Goal: Information Seeking & Learning: Learn about a topic

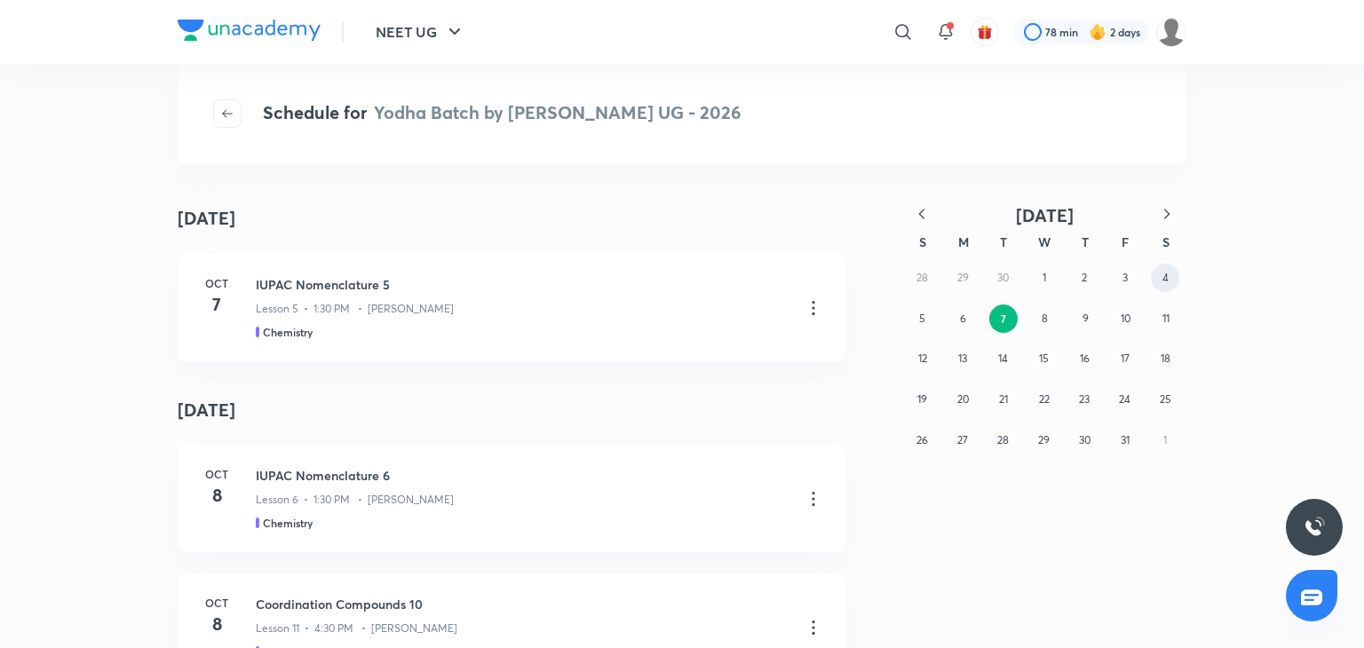
click at [1157, 274] on button "4" at bounding box center [1165, 278] width 28 height 28
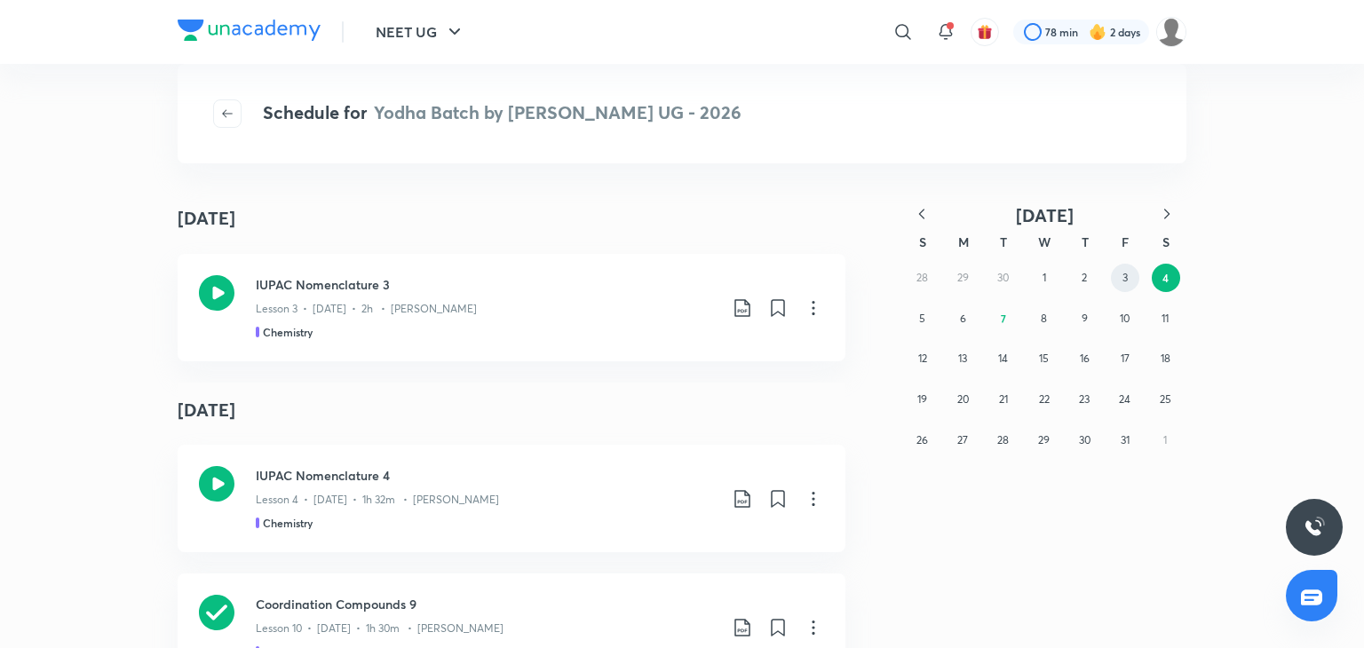
click at [1115, 284] on button "3" at bounding box center [1125, 278] width 28 height 28
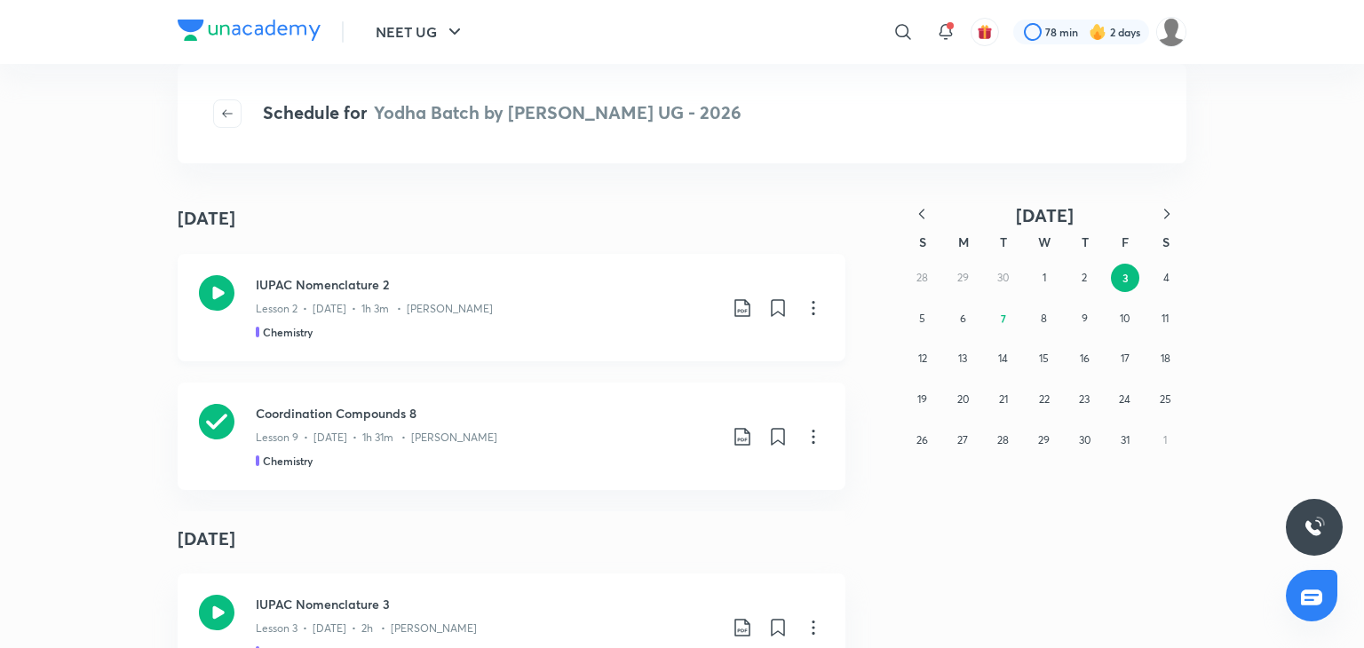
click at [562, 333] on div "Chemistry" at bounding box center [487, 332] width 462 height 16
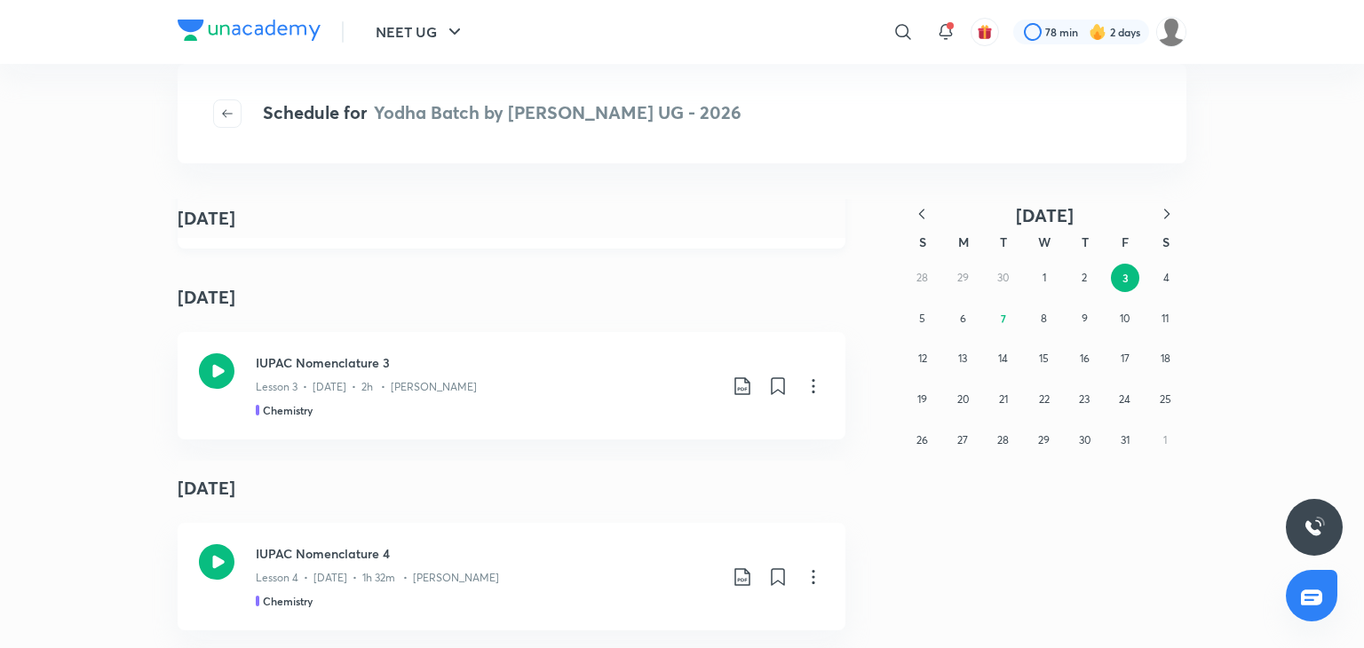
scroll to position [241, 0]
click at [258, 395] on div "IUPAC Nomenclature 3 Lesson 3 • [DATE] • 2h • [PERSON_NAME] Chemistry" at bounding box center [487, 386] width 462 height 65
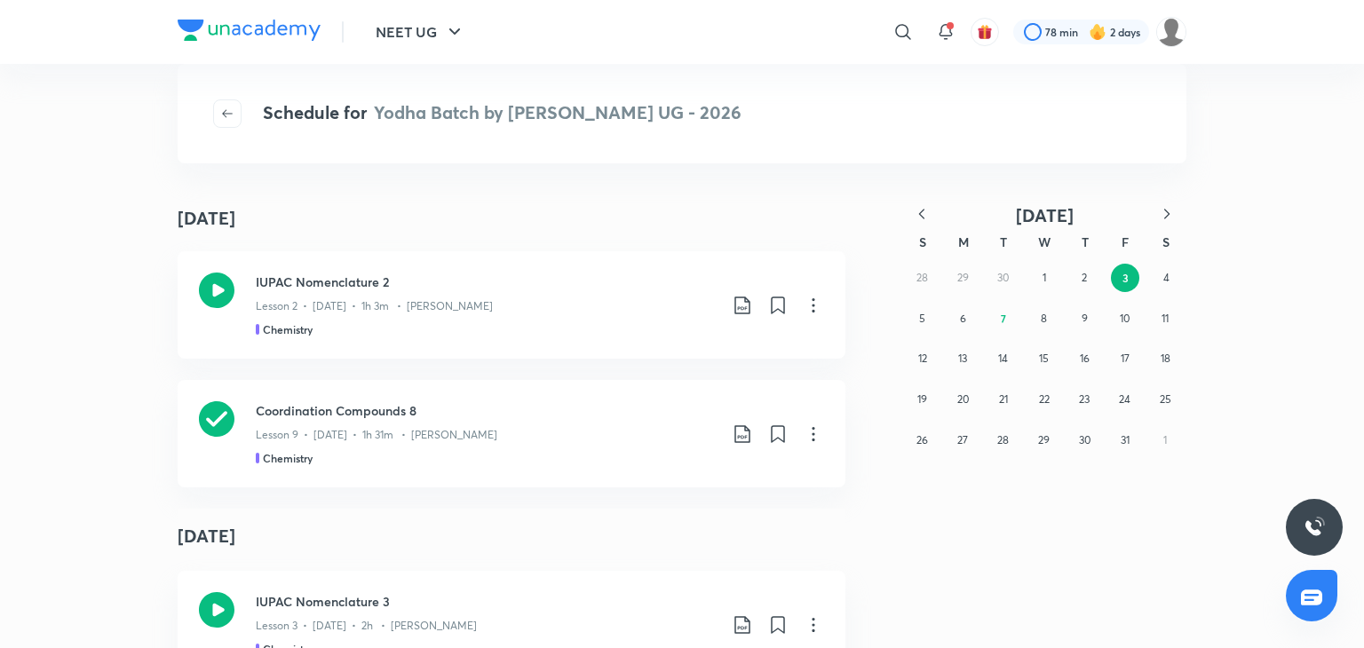
scroll to position [0, 0]
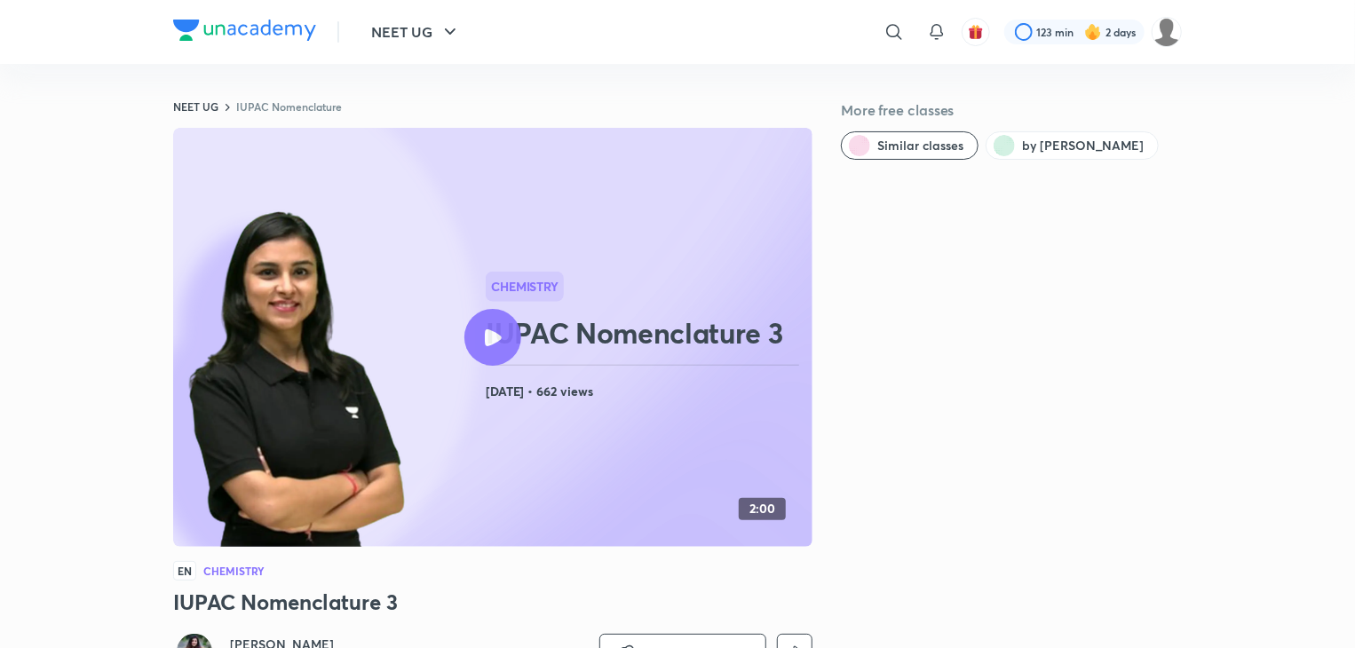
click at [341, 369] on img at bounding box center [297, 380] width 227 height 348
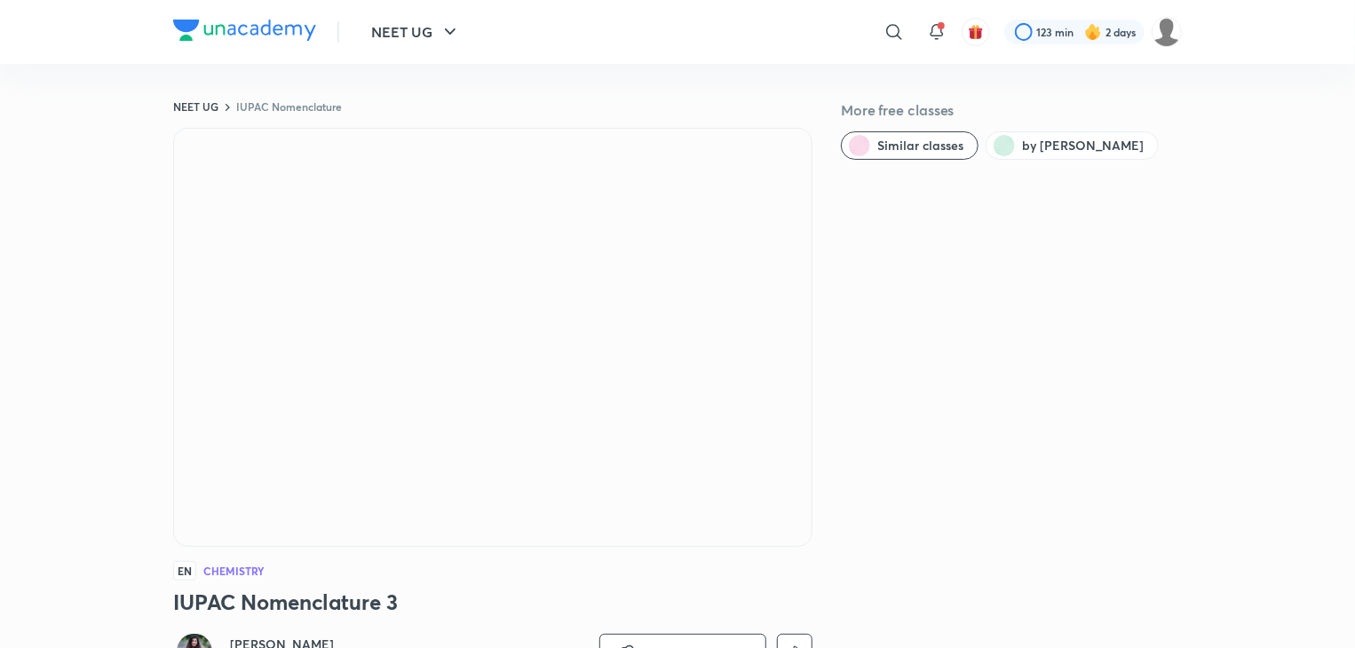
scroll to position [3, 0]
